Goal: Task Accomplishment & Management: Manage account settings

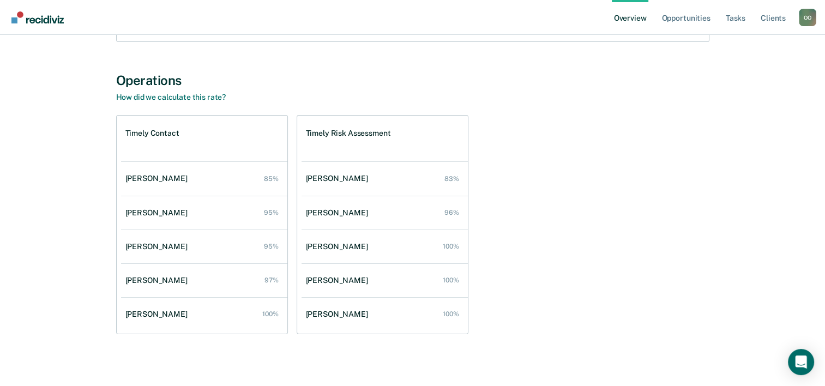
scroll to position [181, 0]
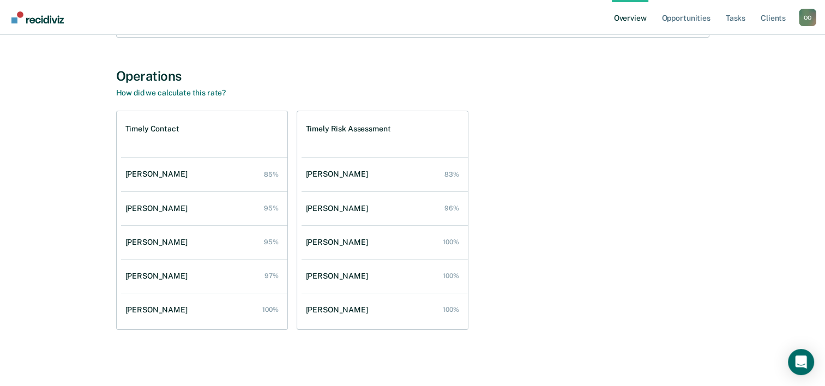
click at [777, 87] on div "Olubukola Oluwasanya Overview Region : 3 Team : 5 Officers Opportunities Take a…" at bounding box center [412, 109] width 799 height 485
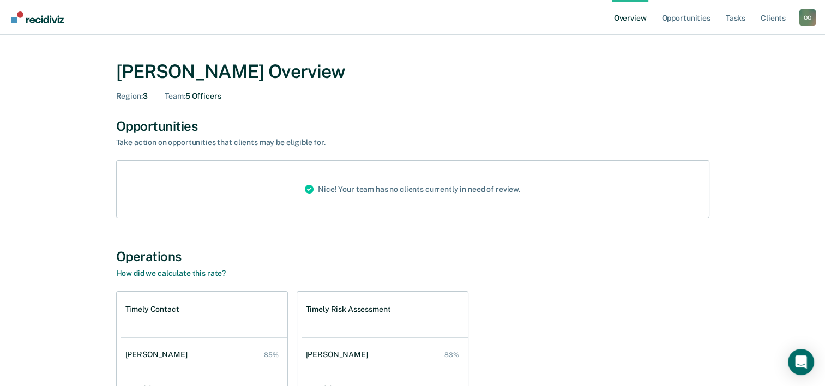
scroll to position [0, 0]
click at [683, 17] on link "Opportunities" at bounding box center [685, 17] width 53 height 35
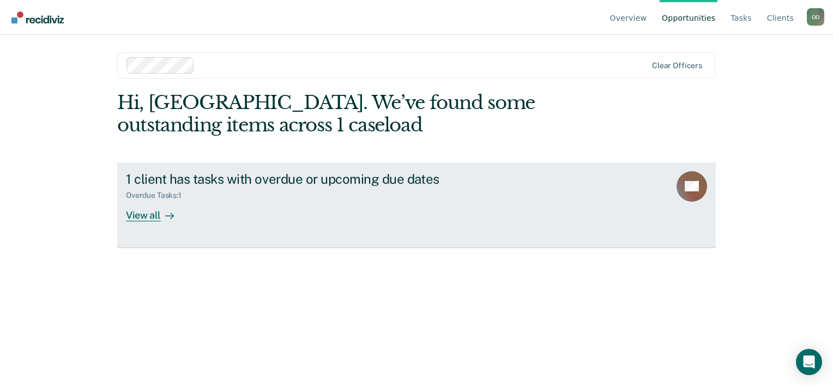
click at [267, 189] on div "Overdue Tasks : 1" at bounding box center [317, 194] width 383 height 14
